Goal: Check status

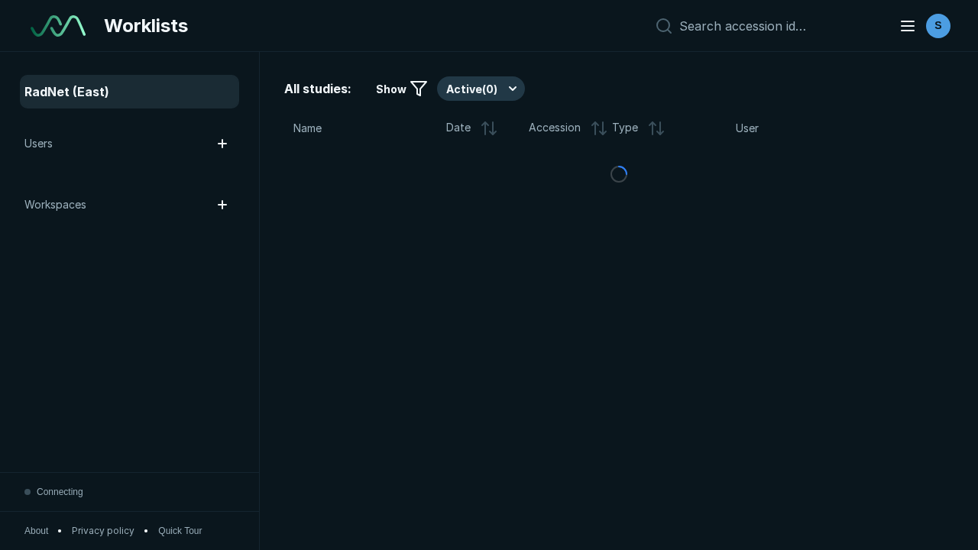
scroll to position [4172, 6364]
